Goal: Contribute content

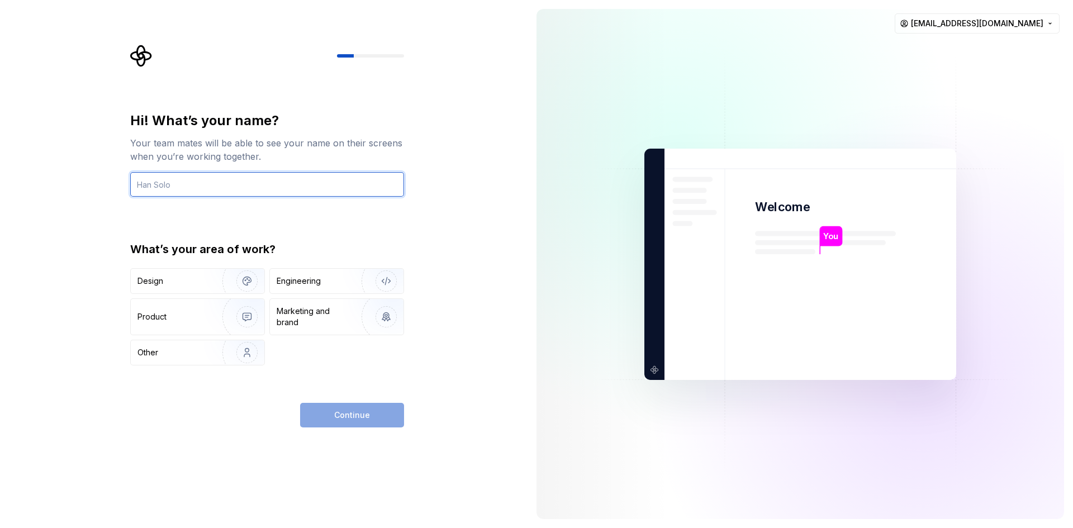
click at [160, 189] on input "text" at bounding box center [267, 184] width 274 height 25
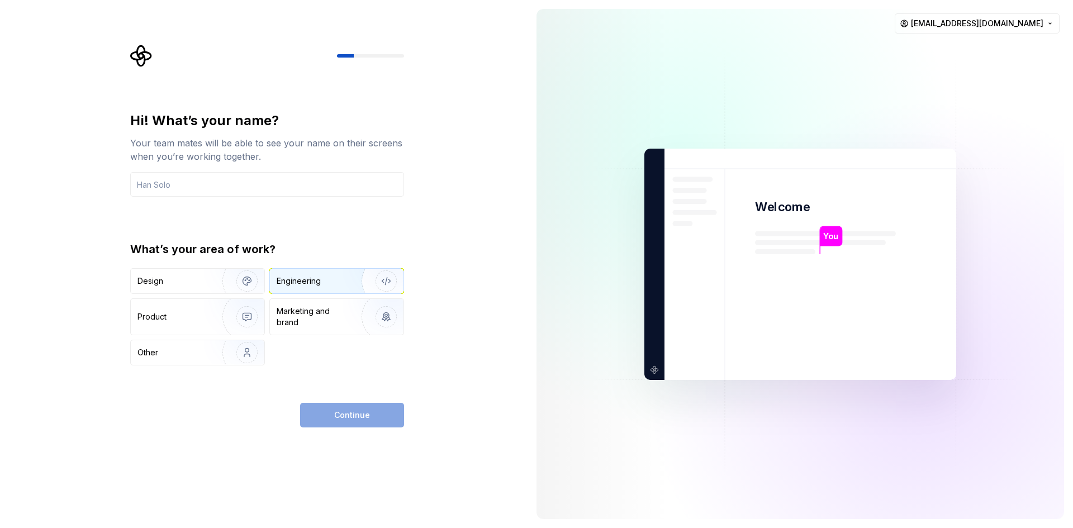
click at [300, 290] on div "Engineering" at bounding box center [337, 281] width 134 height 25
click at [187, 189] on input "text" at bounding box center [267, 184] width 274 height 25
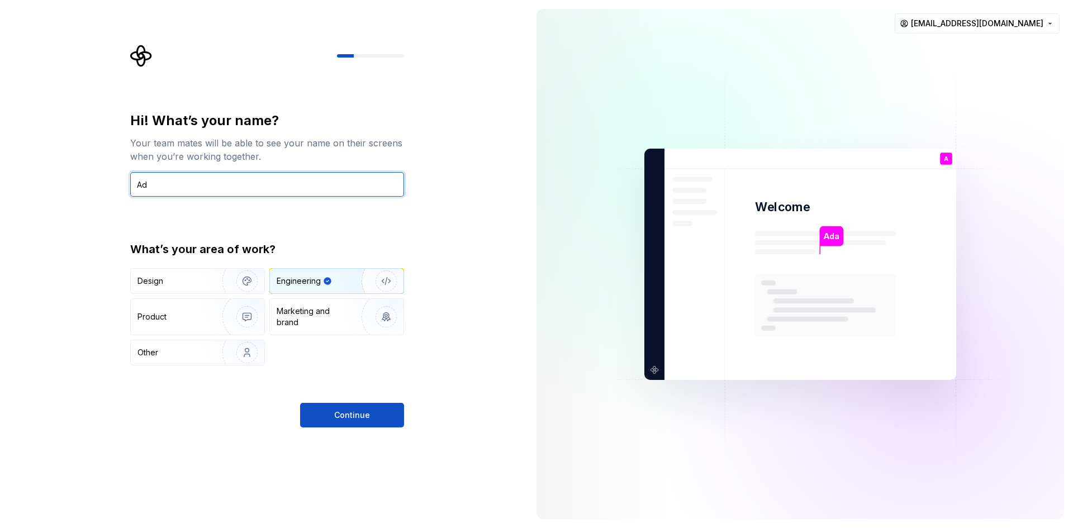
type input "A"
type input "ADaler"
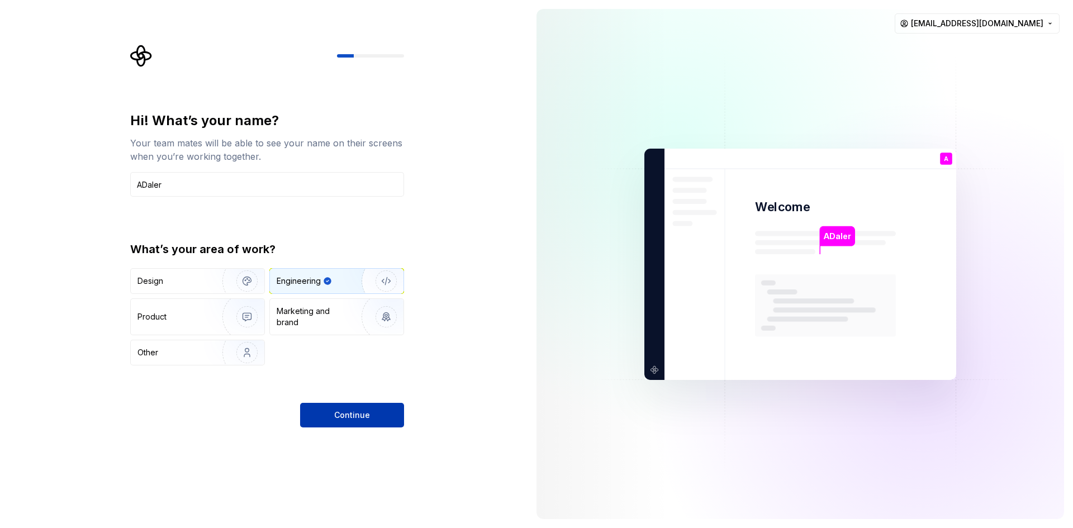
click at [381, 425] on button "Continue" at bounding box center [352, 415] width 104 height 25
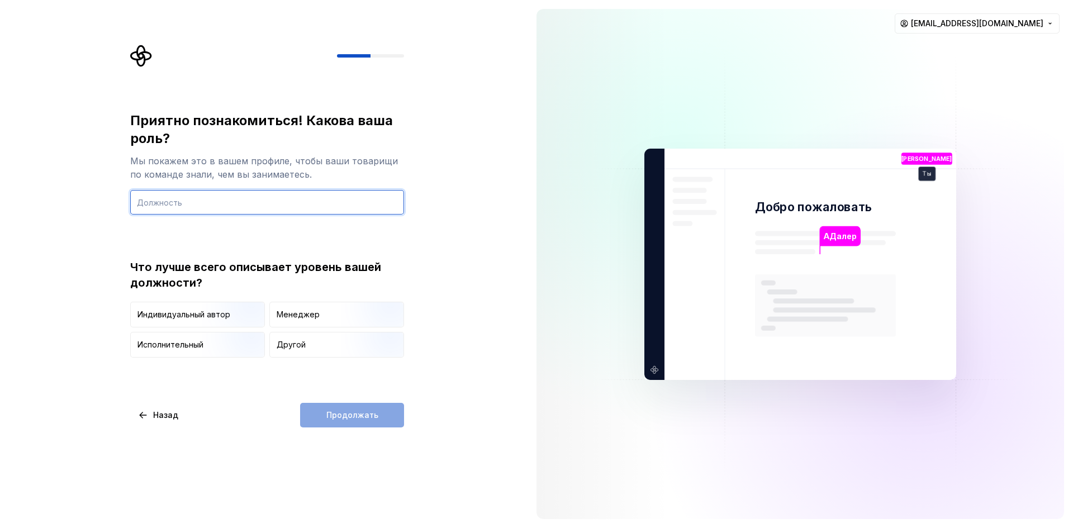
click at [355, 204] on input "text" at bounding box center [267, 202] width 274 height 25
type input "g"
type input "программист"
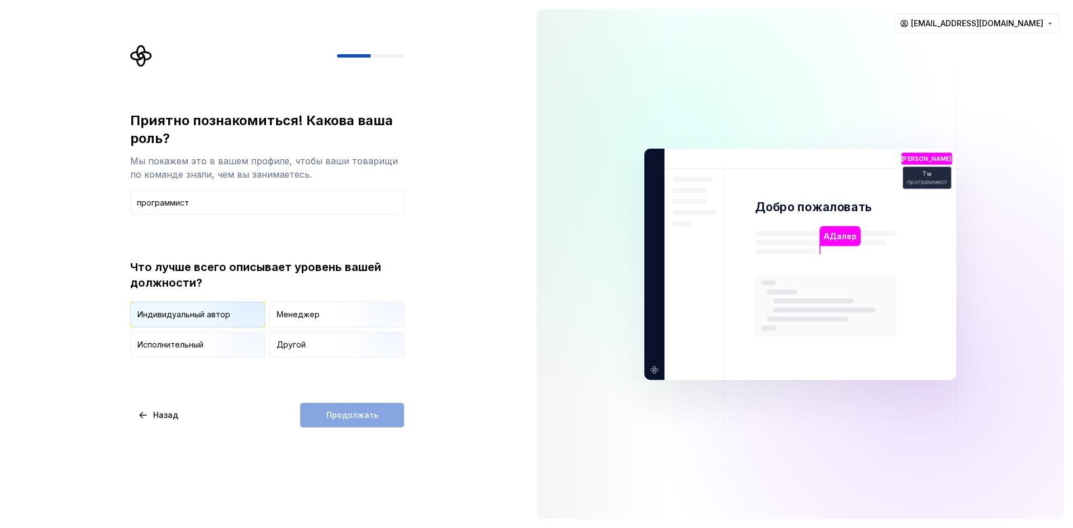
click at [239, 322] on img "button" at bounding box center [238, 328] width 72 height 75
click at [358, 433] on div "Приятно познакомиться! Какова ваша роль? Мы покажем это в вашем профиле, чтобы …" at bounding box center [264, 264] width 528 height 528
click at [320, 401] on div "Приятно познакомиться! Какова ваша роль? Мы покажем это в вашем профиле, чтобы …" at bounding box center [267, 270] width 274 height 316
click at [337, 403] on div "Приятно познакомиться! Какова ваша роль? Мы покажем это в вашем профиле, чтобы …" at bounding box center [267, 270] width 274 height 316
click at [316, 425] on button "Продолжать" at bounding box center [352, 415] width 104 height 25
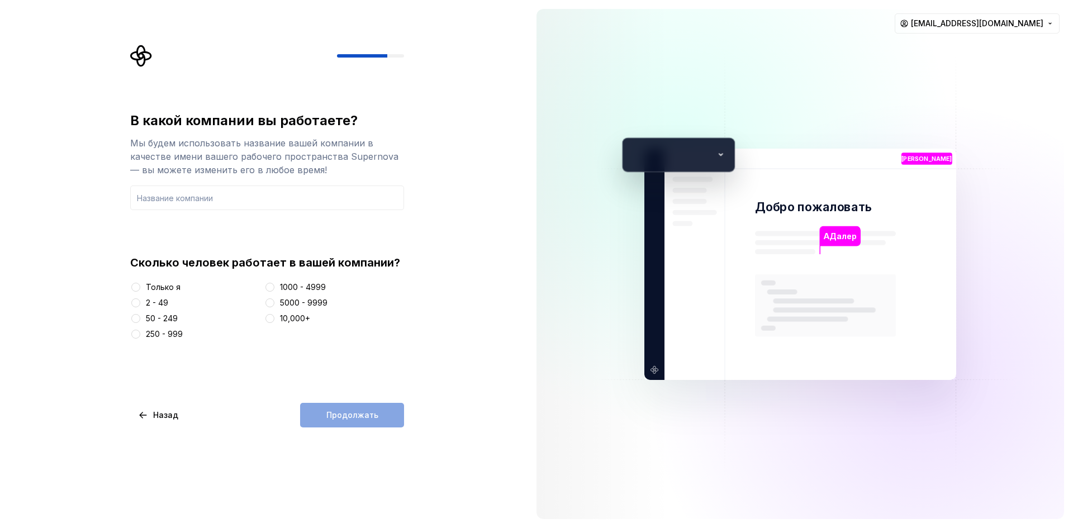
click at [141, 290] on div at bounding box center [135, 287] width 11 height 11
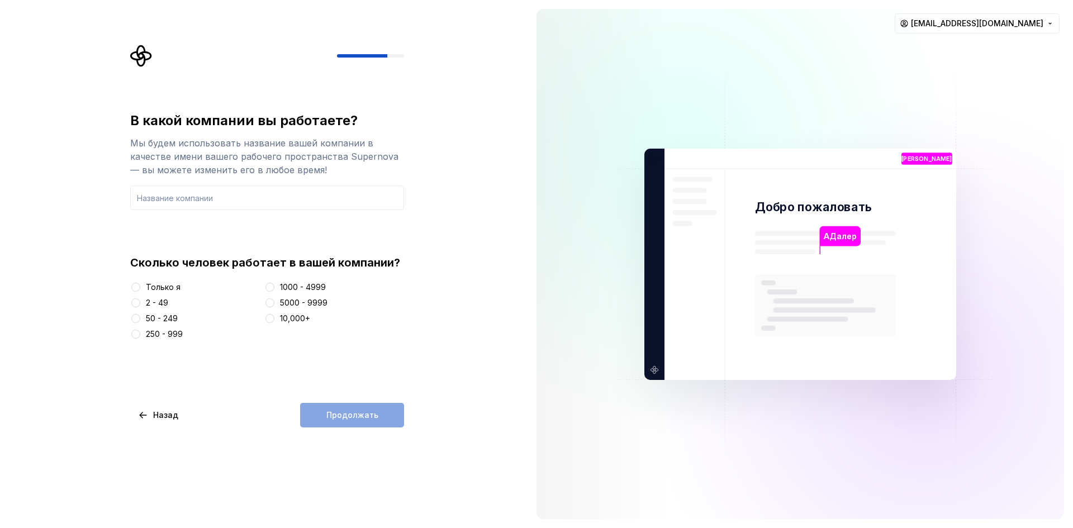
click at [135, 280] on div "Сколько человек работает в вашей компании? Только я 2 - 49 50 - 249 250 - 999 1…" at bounding box center [267, 297] width 274 height 85
click at [140, 288] on div at bounding box center [135, 287] width 11 height 11
click at [122, 284] on div "В какой компании вы работаете? Мы будем использовать название вашей компании в …" at bounding box center [264, 264] width 528 height 528
click at [136, 286] on button "Только я" at bounding box center [135, 287] width 9 height 9
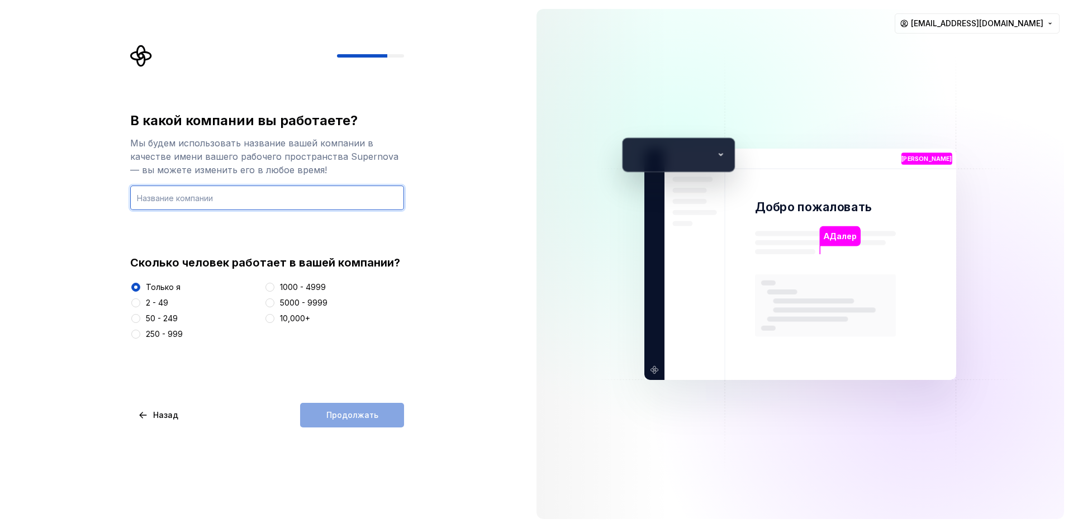
click at [229, 193] on input "text" at bounding box center [267, 198] width 274 height 25
type input "вфлдук"
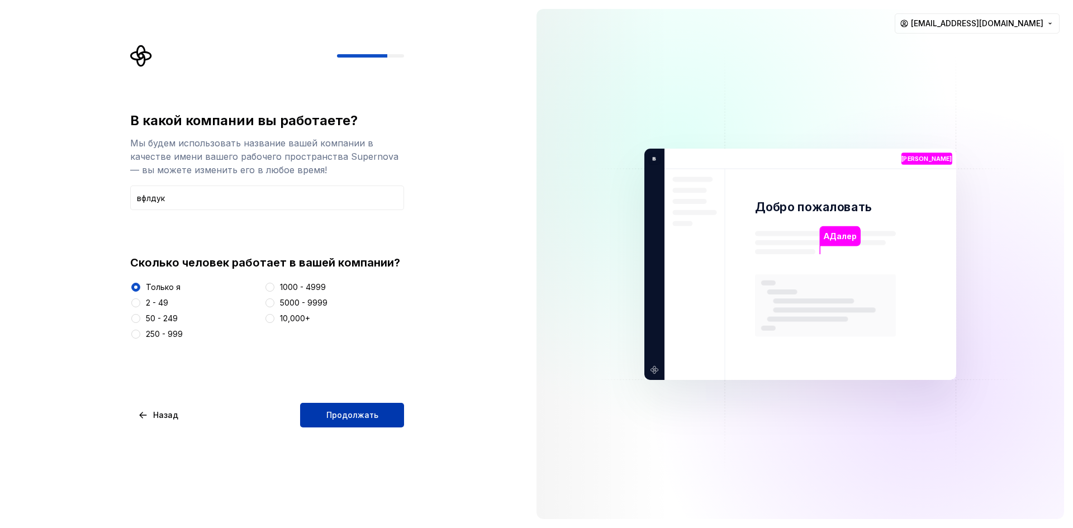
click at [353, 426] on button "Продолжать" at bounding box center [352, 415] width 104 height 25
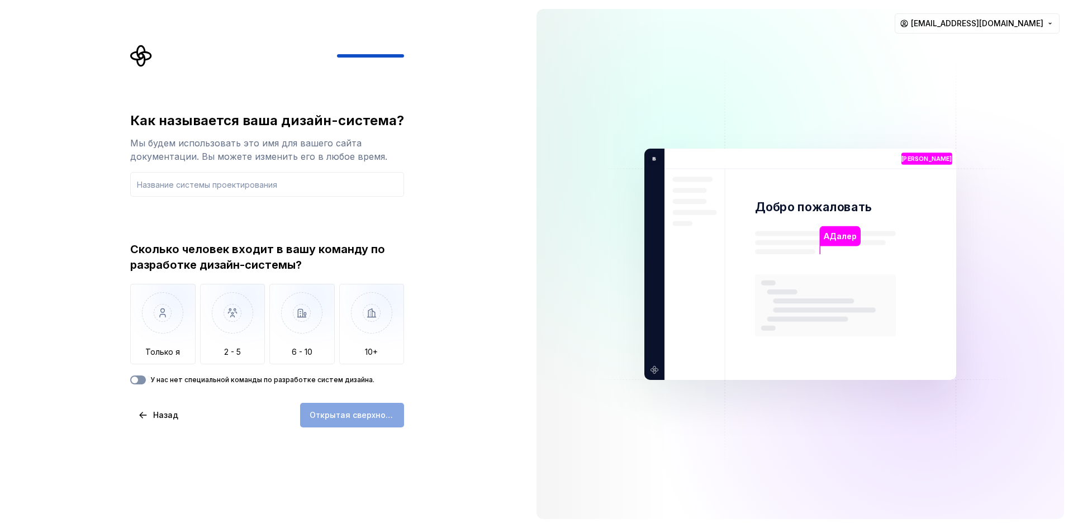
click at [135, 383] on span "button" at bounding box center [134, 380] width 7 height 7
click at [216, 179] on input "text" at bounding box center [267, 184] width 274 height 25
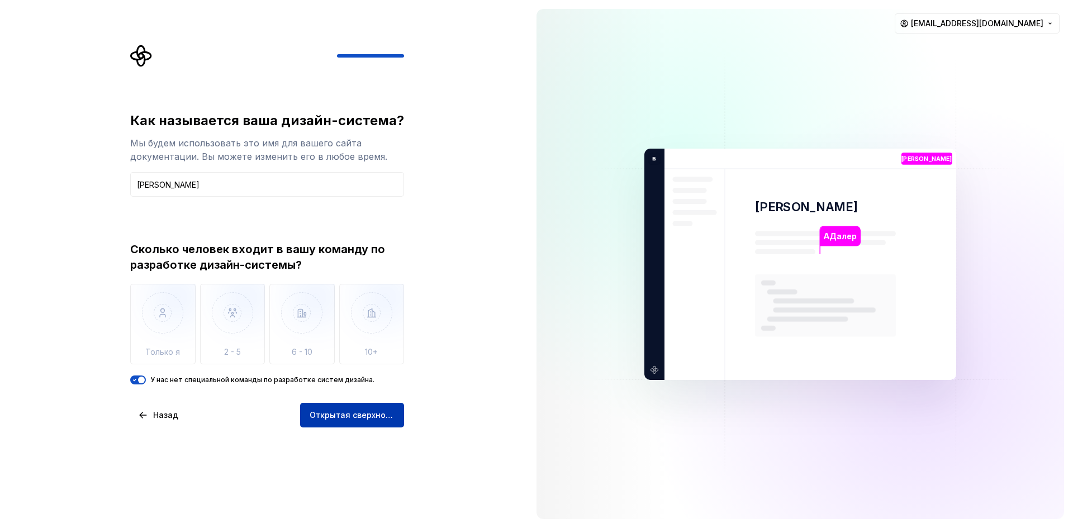
click at [348, 418] on font "Открытая сверхновая" at bounding box center [355, 415] width 91 height 10
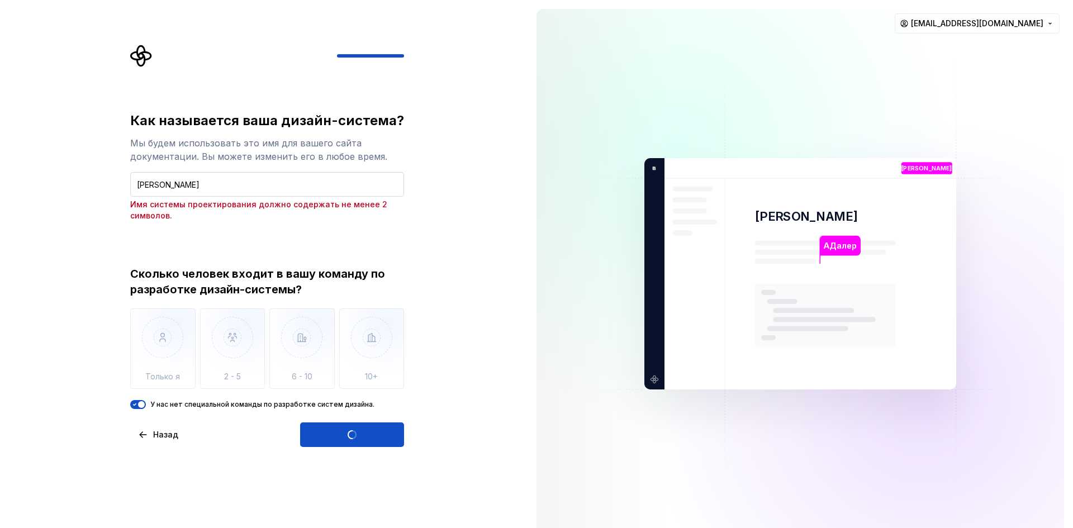
click at [193, 191] on input "[PERSON_NAME]" at bounding box center [267, 184] width 274 height 25
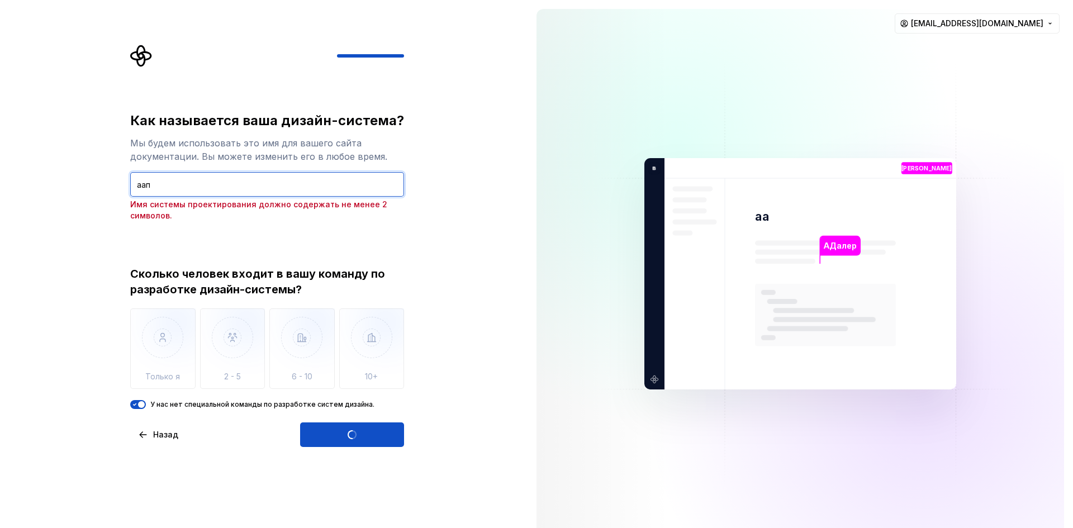
type input "аап"
click at [334, 430] on div "Открытая сверхновая" at bounding box center [352, 434] width 104 height 25
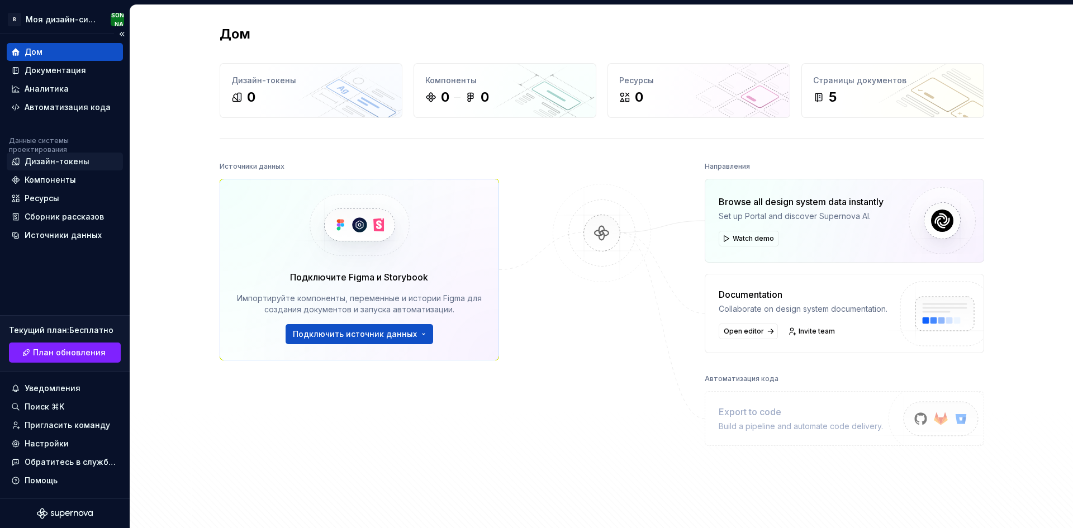
click at [60, 162] on font "Дизайн-токены" at bounding box center [57, 161] width 65 height 10
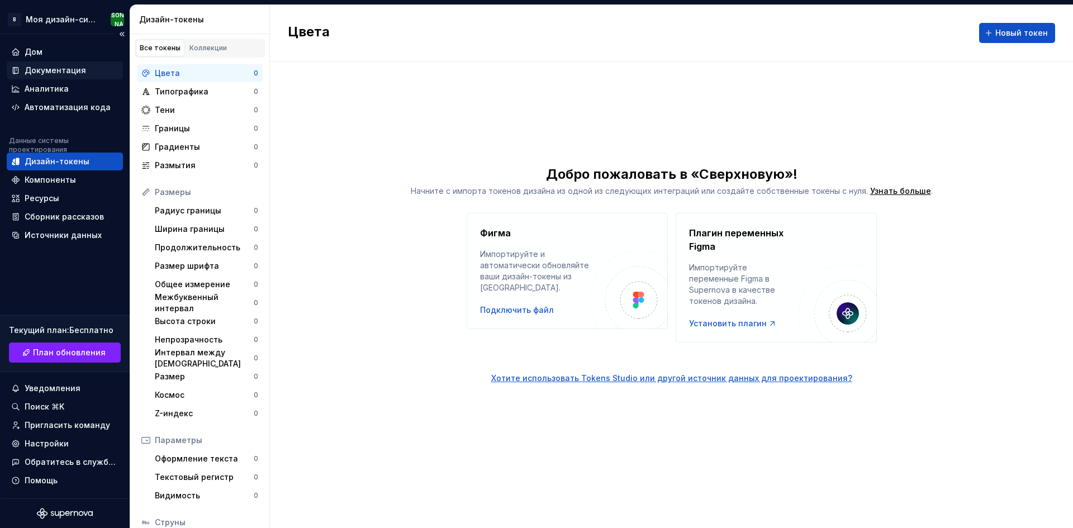
click at [73, 69] on font "Документация" at bounding box center [55, 70] width 61 height 10
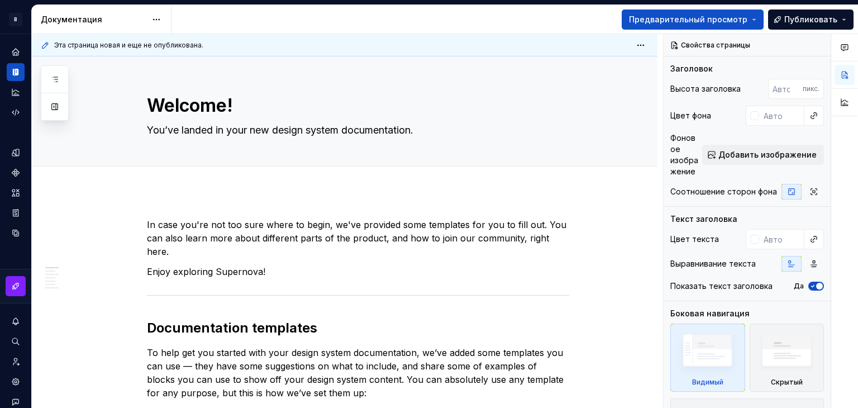
type textarea "*"
